Goal: Task Accomplishment & Management: Complete application form

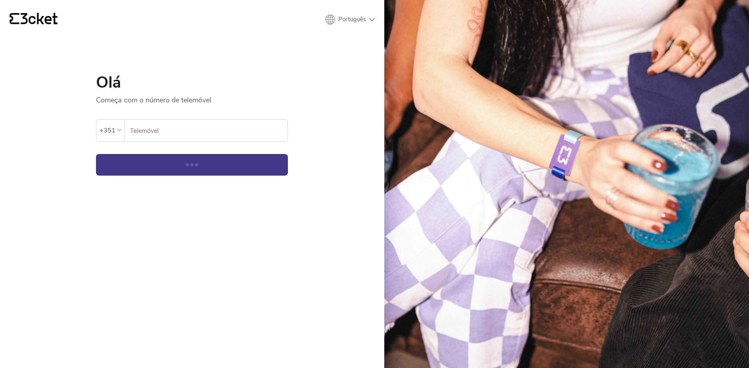
click at [185, 139] on input "Telemóvel" at bounding box center [209, 131] width 158 height 22
type input "928210370"
click at [96, 154] on button "Continuar" at bounding box center [192, 165] width 192 height 22
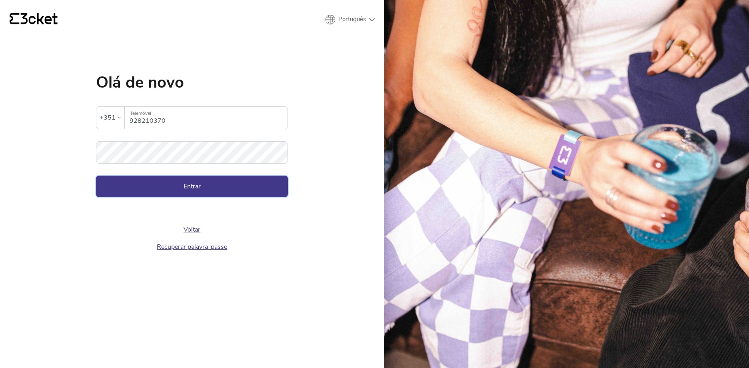
click at [188, 183] on button "Entrar" at bounding box center [192, 187] width 192 height 22
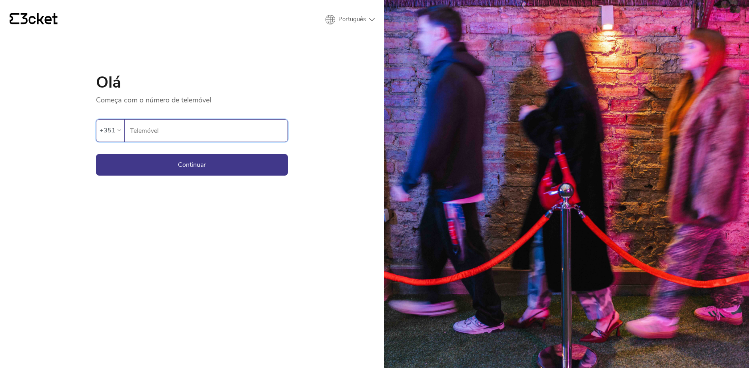
click at [172, 135] on input "Telemóvel" at bounding box center [209, 131] width 158 height 22
type input "928210370"
click at [169, 158] on button "Continuar" at bounding box center [192, 165] width 192 height 22
